Goal: Check status: Check status

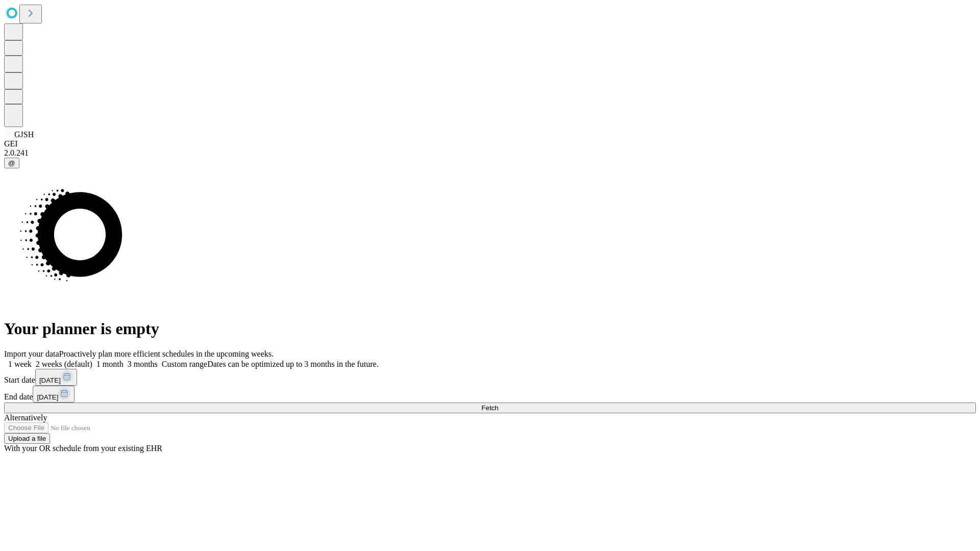
click at [498, 404] on span "Fetch" at bounding box center [489, 408] width 17 height 8
